Goal: Check status: Check status

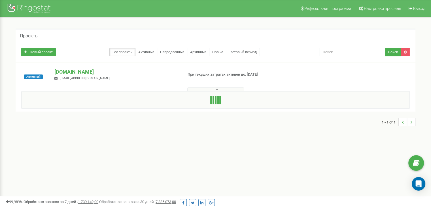
drag, startPoint x: 178, startPoint y: 67, endPoint x: 164, endPoint y: 76, distance: 16.8
click at [164, 76] on div "[DOMAIN_NAME] [EMAIL_ADDRESS][DOMAIN_NAME]" at bounding box center [116, 74] width 132 height 12
click at [80, 74] on p "[DOMAIN_NAME]" at bounding box center [116, 71] width 124 height 7
click at [89, 71] on p "[DOMAIN_NAME]" at bounding box center [116, 71] width 124 height 7
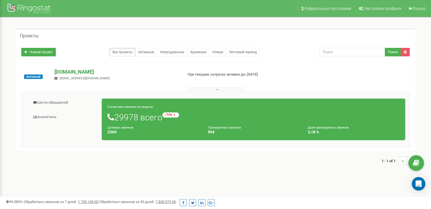
drag, startPoint x: 174, startPoint y: 65, endPoint x: 163, endPoint y: 72, distance: 12.8
click at [165, 70] on p "[DOMAIN_NAME]" at bounding box center [116, 71] width 124 height 7
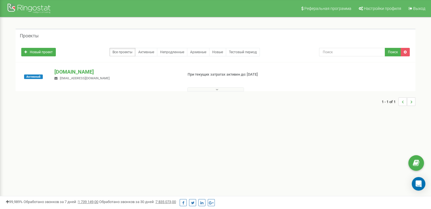
click at [95, 79] on div "[DOMAIN_NAME] [EMAIL_ADDRESS][DOMAIN_NAME]" at bounding box center [116, 74] width 132 height 12
click at [95, 75] on div "[DOMAIN_NAME] [EMAIL_ADDRESS][DOMAIN_NAME]" at bounding box center [116, 74] width 132 height 12
click at [96, 72] on p "[DOMAIN_NAME]" at bounding box center [116, 71] width 124 height 7
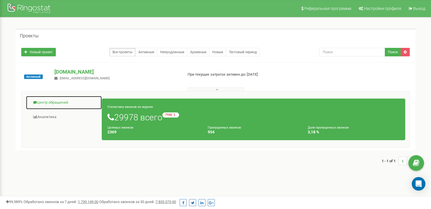
click at [63, 100] on link "Центр обращений" at bounding box center [64, 103] width 76 height 14
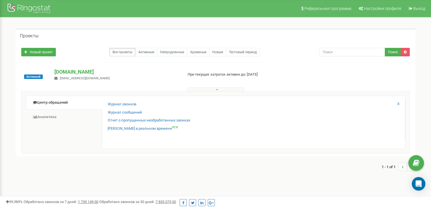
click at [113, 107] on div "Журнал звонков" at bounding box center [254, 106] width 292 height 8
click at [117, 105] on link "Журнал звонков" at bounding box center [122, 104] width 29 height 5
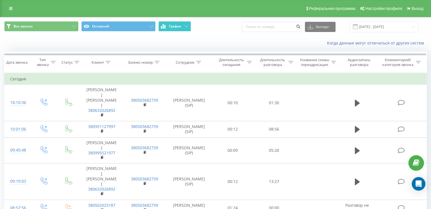
click at [172, 26] on span "График" at bounding box center [175, 26] width 12 height 4
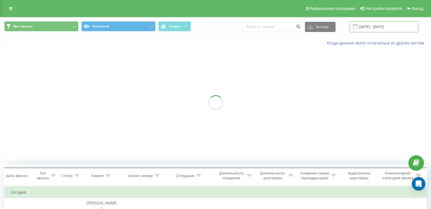
click at [375, 26] on input "19.08.2025 - 19.09.2025" at bounding box center [384, 26] width 69 height 11
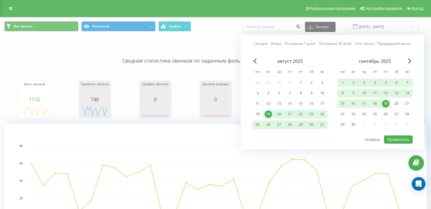
click at [385, 101] on div "19" at bounding box center [385, 103] width 7 height 7
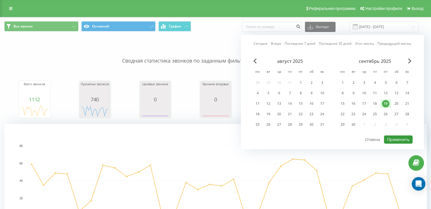
click at [402, 139] on button "Применить" at bounding box center [398, 139] width 29 height 8
type input "19.09.2025 - 19.09.2025"
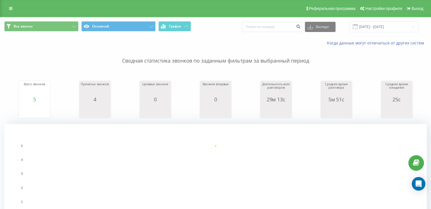
click at [426, 191] on rect "A chart." at bounding box center [215, 180] width 422 height 113
click at [375, 27] on input "19.09.2025 - 19.09.2025" at bounding box center [384, 26] width 69 height 11
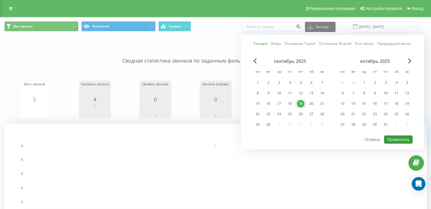
click at [392, 138] on button "Применить" at bounding box center [398, 139] width 29 height 8
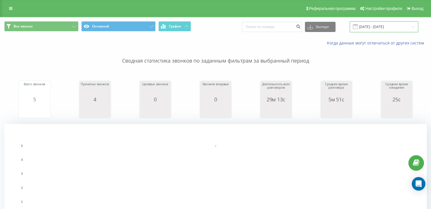
click at [384, 32] on input "19.09.2025 - 19.09.2025" at bounding box center [384, 26] width 69 height 11
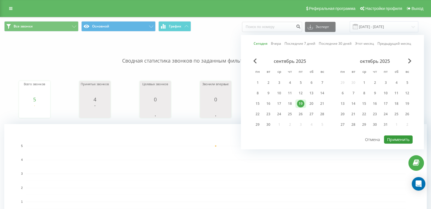
click at [396, 135] on button "Применить" at bounding box center [398, 139] width 29 height 8
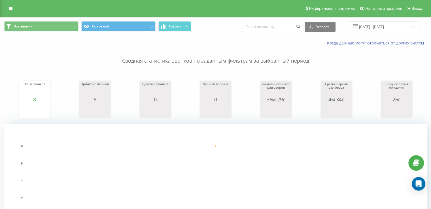
drag, startPoint x: 184, startPoint y: 61, endPoint x: 175, endPoint y: 67, distance: 11.2
drag, startPoint x: 175, startPoint y: 67, endPoint x: 158, endPoint y: 63, distance: 16.8
drag, startPoint x: 158, startPoint y: 63, endPoint x: 151, endPoint y: 61, distance: 7.7
drag, startPoint x: 151, startPoint y: 61, endPoint x: 163, endPoint y: 18, distance: 44.3
click at [121, 63] on p "Сводная статистика звонков по заданным фильтрам за выбранный период" at bounding box center [215, 55] width 422 height 19
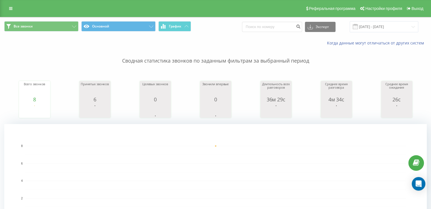
click at [367, 21] on div "Все звонки Основной График Экспорт .csv .xls .xlsx 19.09.2025 - 19.09.2025" at bounding box center [215, 26] width 430 height 19
click at [368, 22] on input "19.09.2025 - 19.09.2025" at bounding box center [384, 26] width 69 height 11
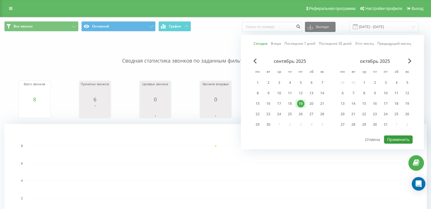
click at [398, 136] on button "Применить" at bounding box center [398, 139] width 29 height 8
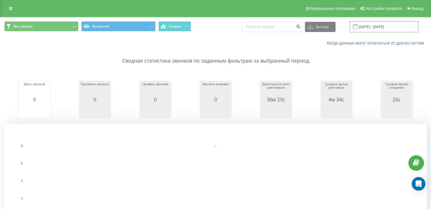
click at [367, 25] on input "19.09.2025 - 19.09.2025" at bounding box center [384, 26] width 69 height 11
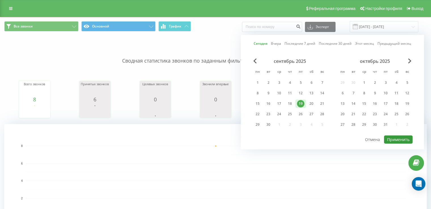
click at [403, 140] on button "Применить" at bounding box center [398, 139] width 29 height 8
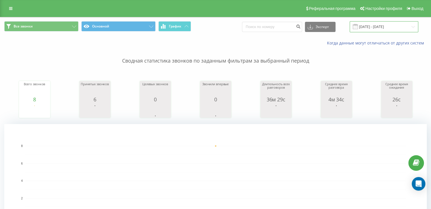
click at [369, 22] on input "19.09.2025 - 19.09.2025" at bounding box center [384, 26] width 69 height 11
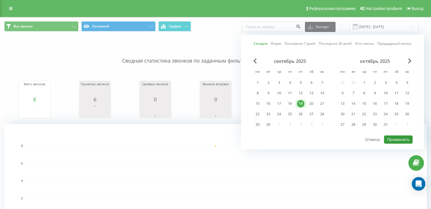
click at [405, 140] on button "Применить" at bounding box center [398, 139] width 29 height 8
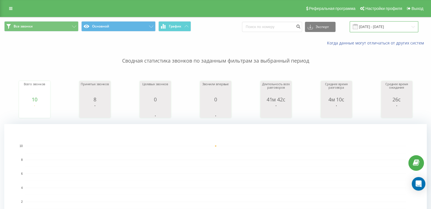
click at [365, 25] on input "19.09.2025 - 19.09.2025" at bounding box center [384, 26] width 69 height 11
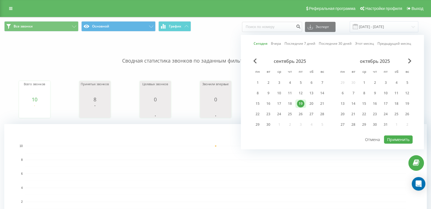
click at [400, 135] on div at bounding box center [332, 135] width 160 height 1
click at [400, 140] on button "Применить" at bounding box center [398, 139] width 29 height 8
